Goal: Find specific page/section: Find specific page/section

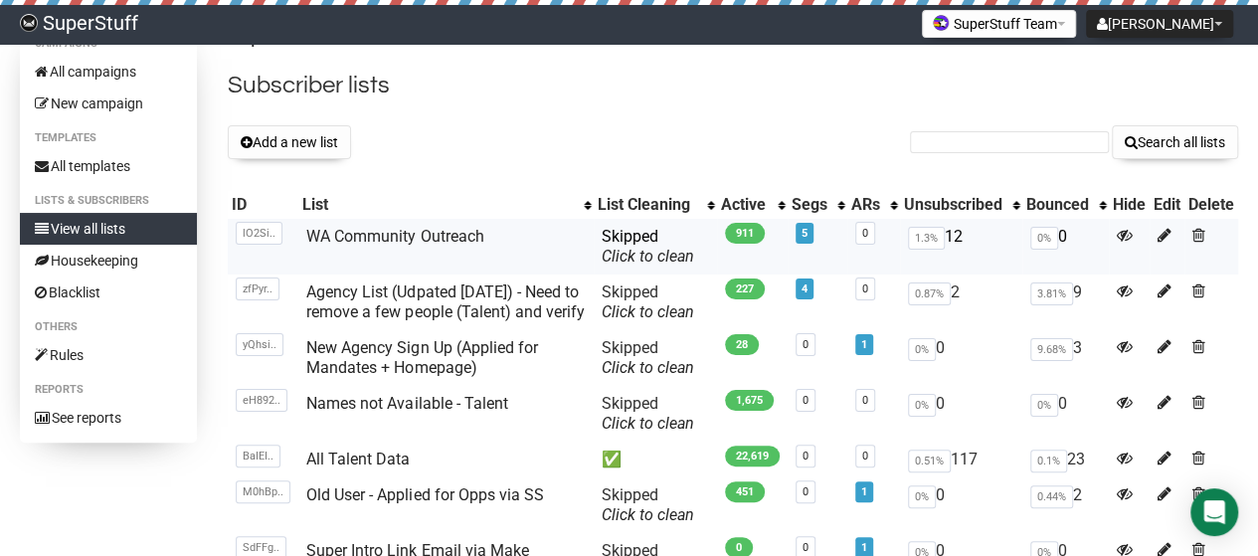
scroll to position [39, 0]
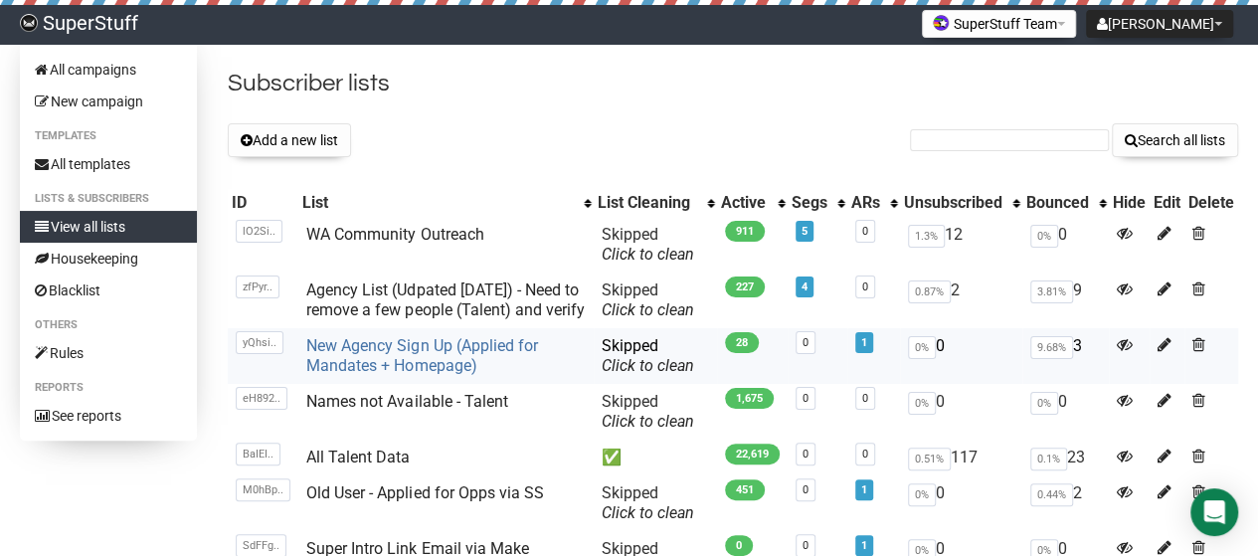
click at [458, 367] on link "New Agency Sign Up (Applied for Mandates + Homepage)" at bounding box center [421, 355] width 231 height 39
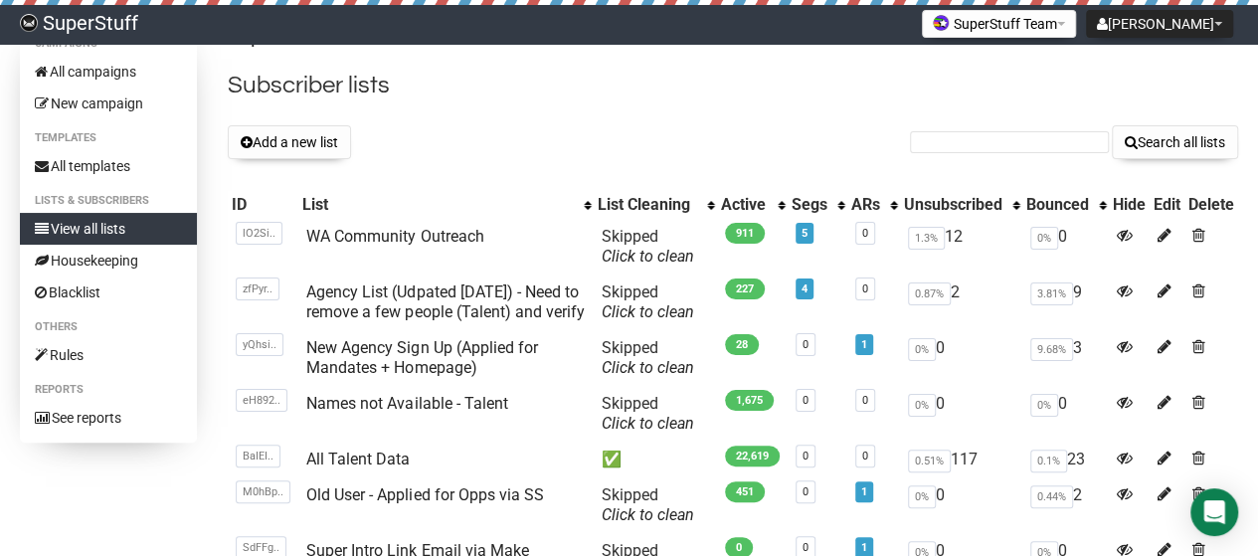
scroll to position [38, 0]
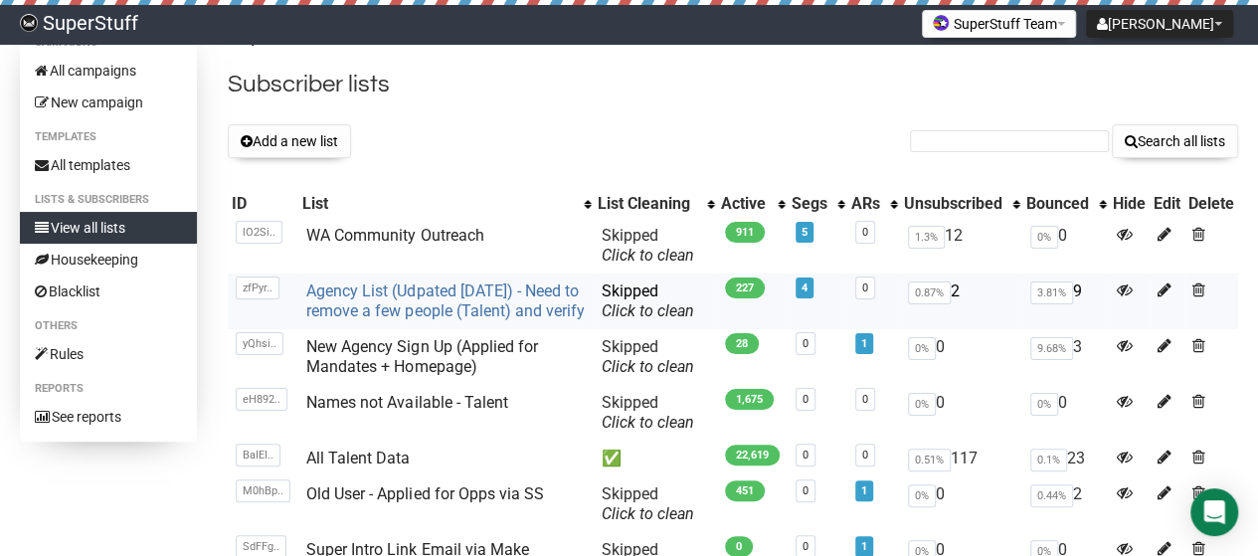
click at [362, 295] on link "Agency List (Udpated [DATE]) - Need to remove a few people (Talent) and verify" at bounding box center [445, 301] width 278 height 39
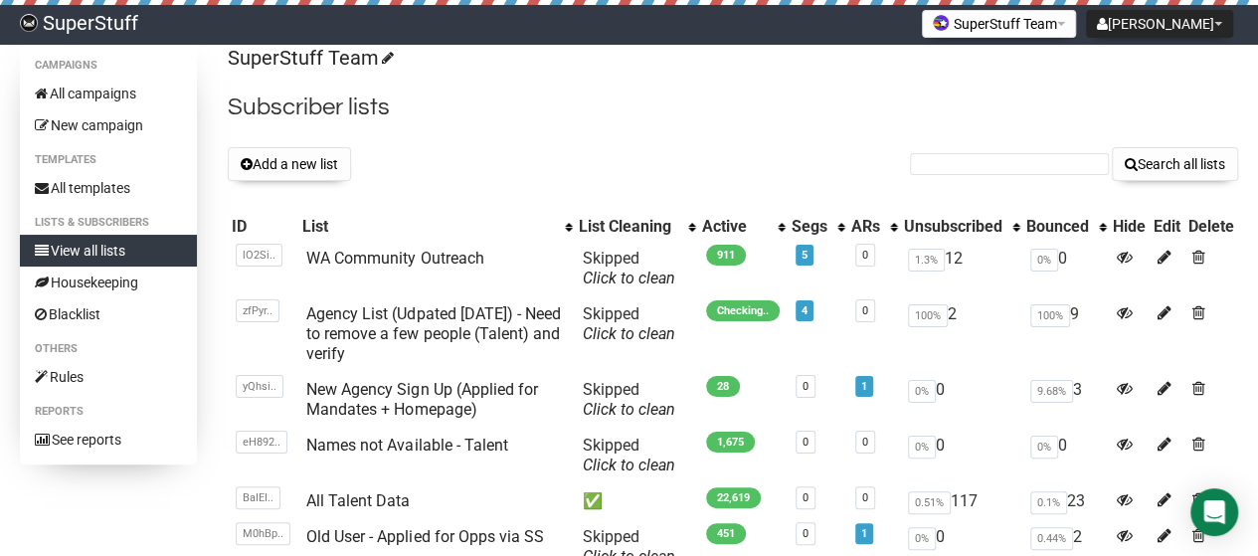
scroll to position [16, 0]
click at [550, 116] on h2 "Subscriber lists" at bounding box center [733, 107] width 1011 height 36
